Goal: Task Accomplishment & Management: Use online tool/utility

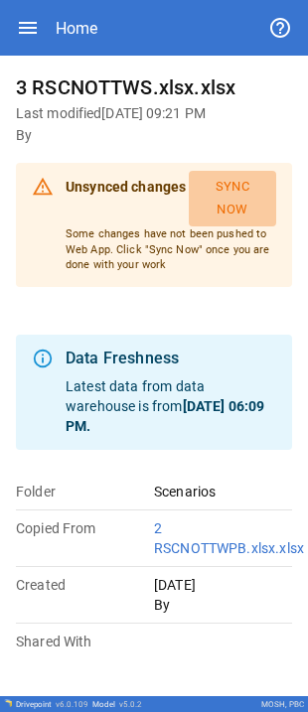
click at [235, 189] on button "Sync Now" at bounding box center [232, 199] width 87 height 56
